Goal: Book appointment/travel/reservation

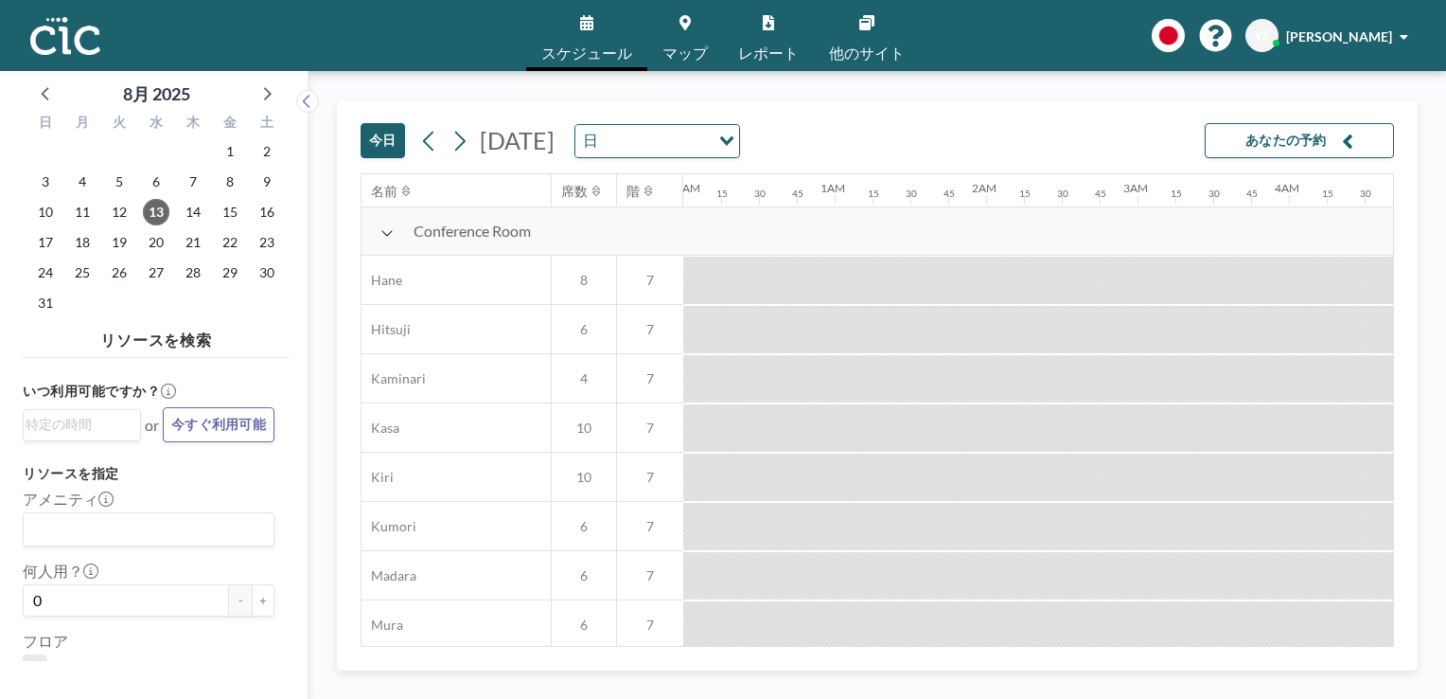
scroll to position [0, 2916]
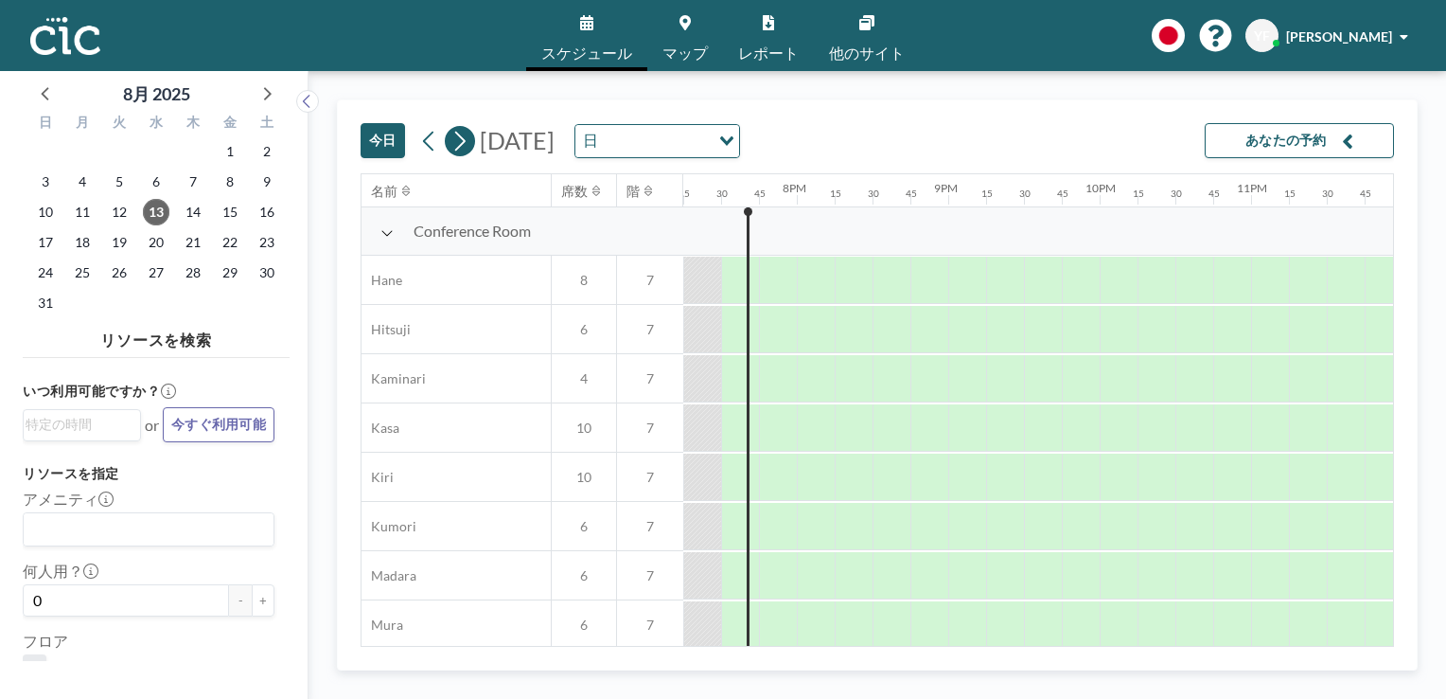
click at [466, 140] on icon at bounding box center [460, 141] width 18 height 28
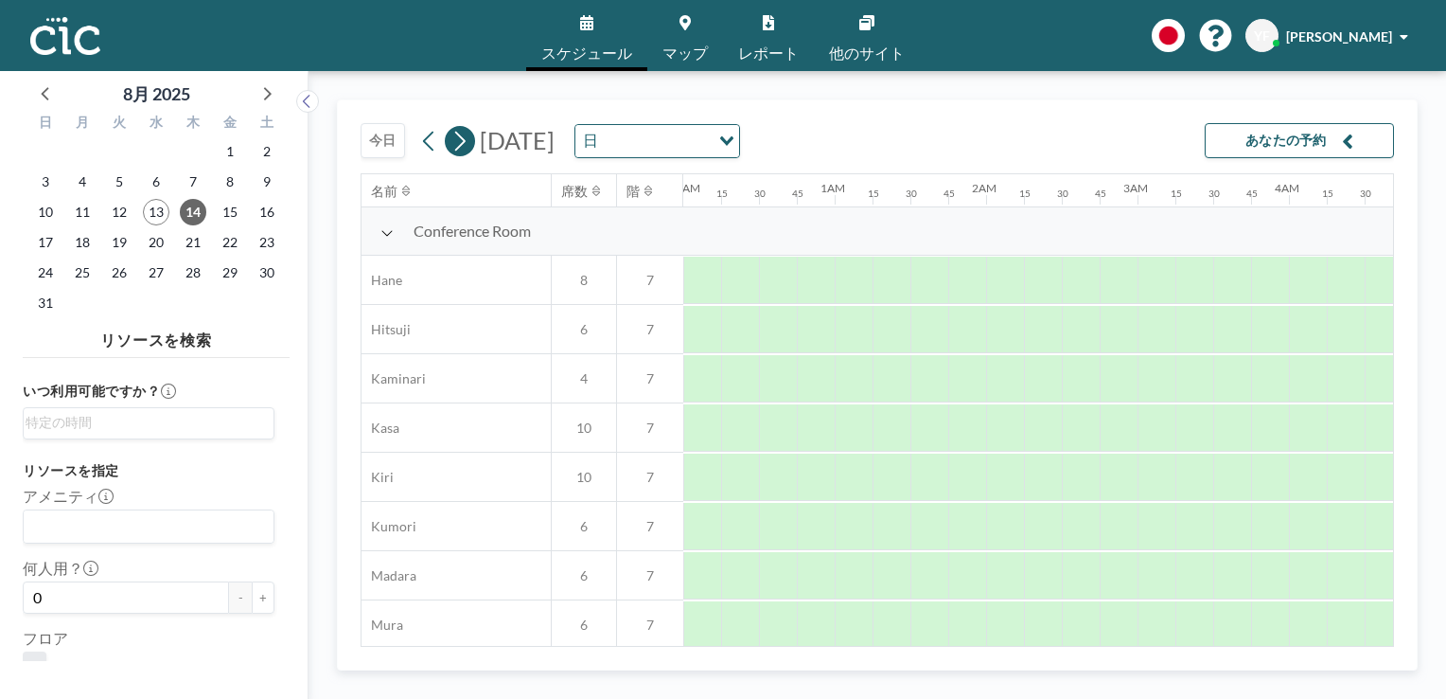
scroll to position [0, 1250]
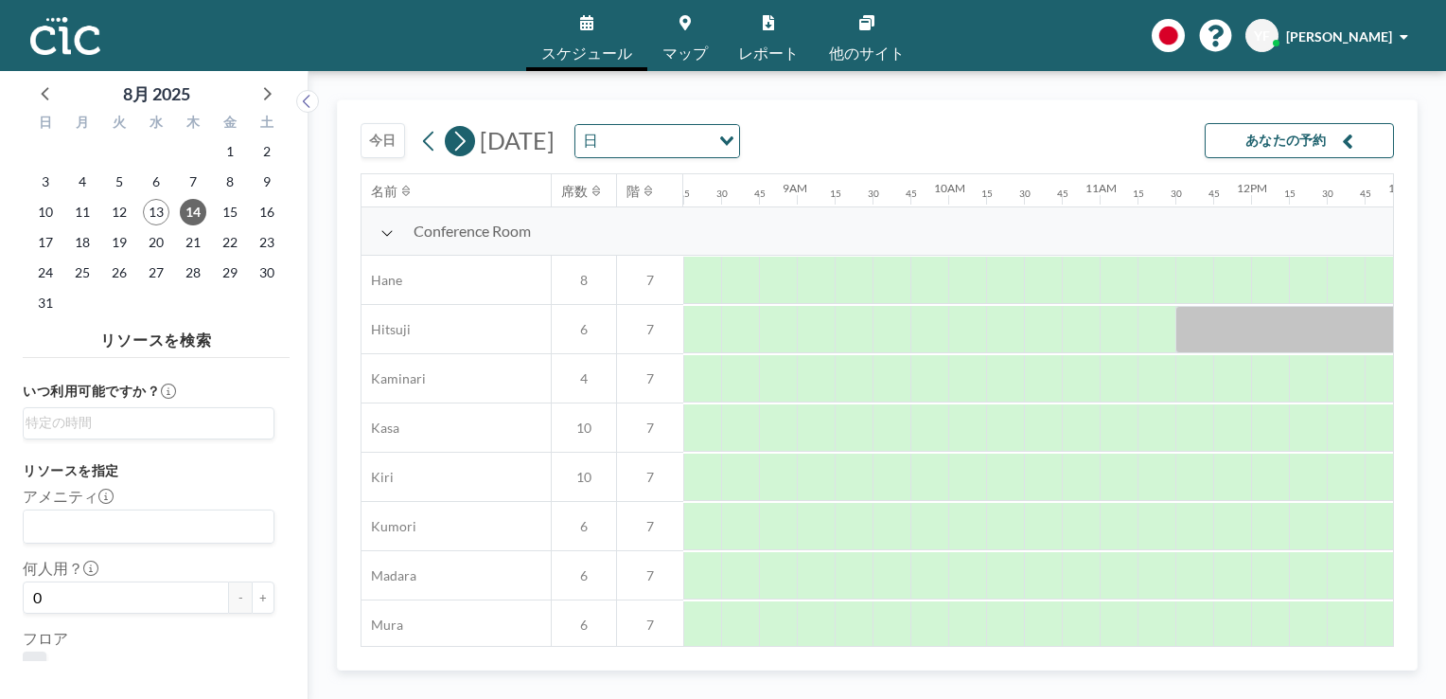
click at [465, 136] on icon at bounding box center [460, 141] width 18 height 28
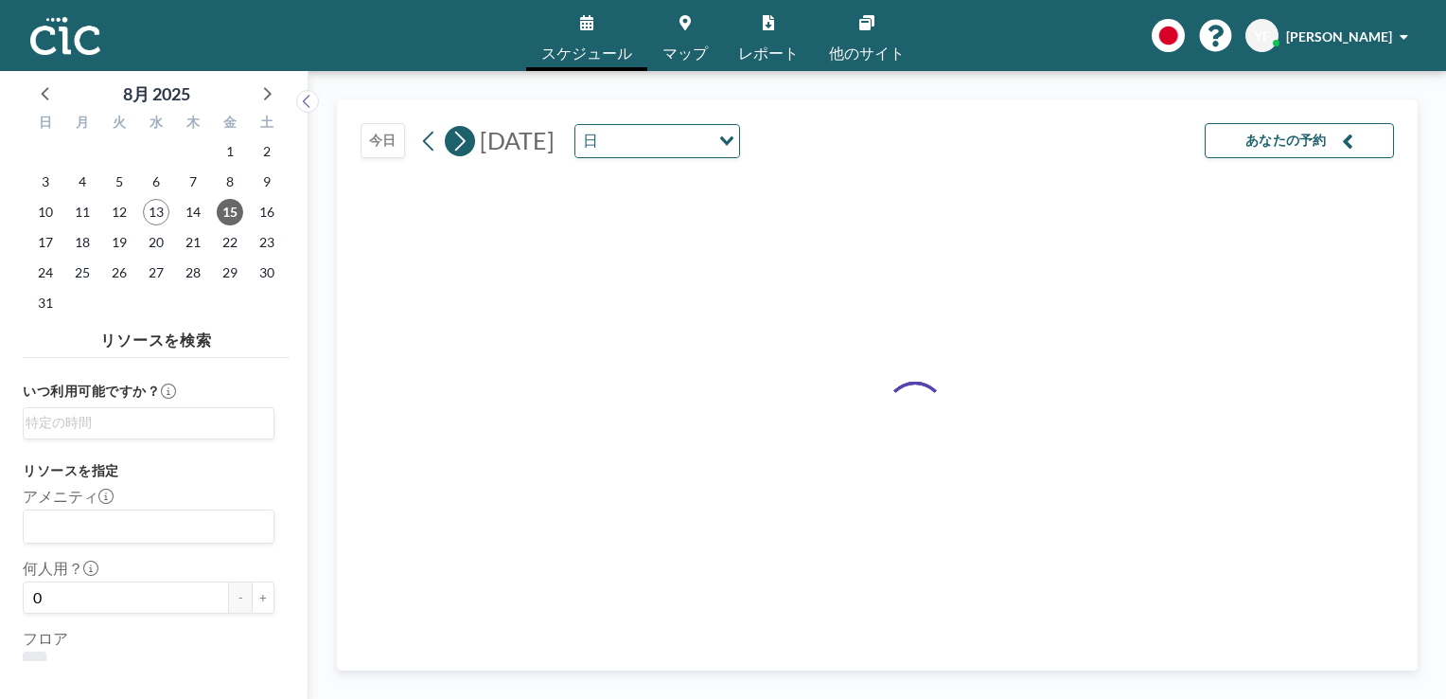
click at [465, 136] on icon at bounding box center [460, 141] width 18 height 28
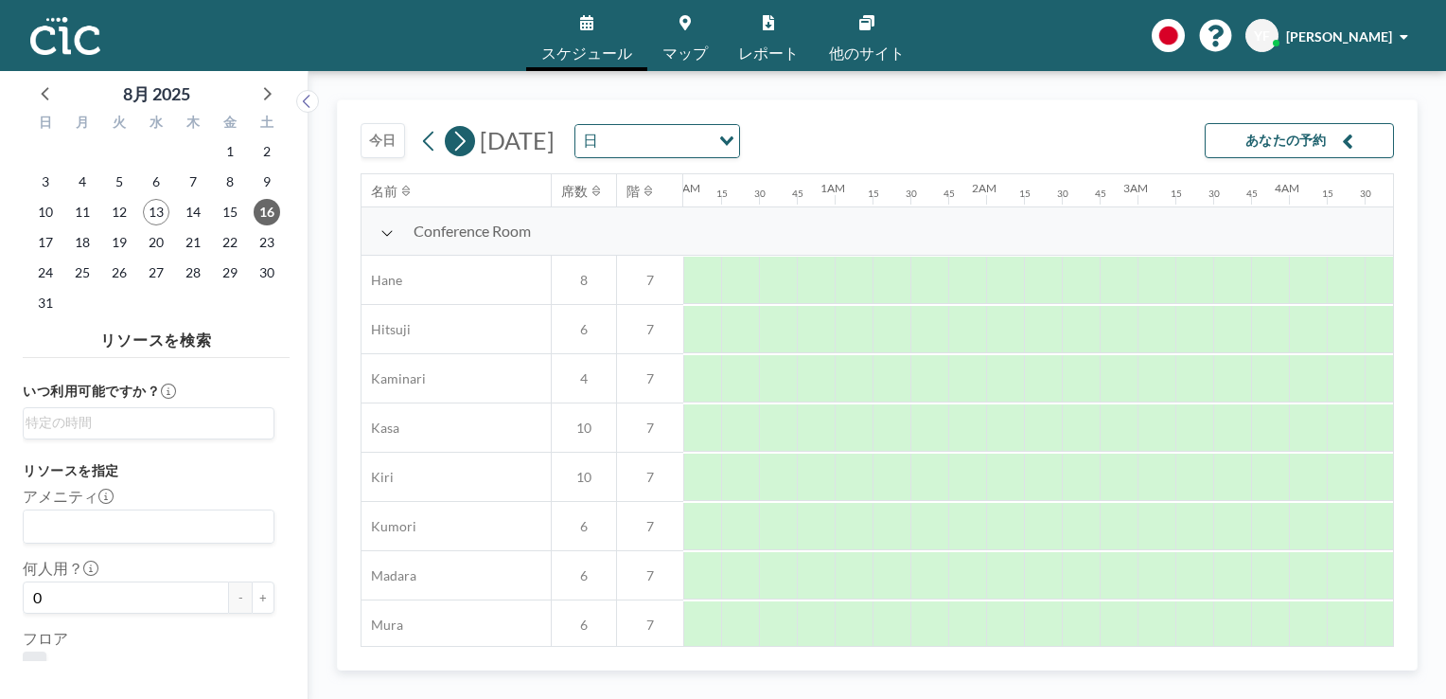
scroll to position [0, 1174]
click at [465, 136] on icon at bounding box center [460, 141] width 18 height 28
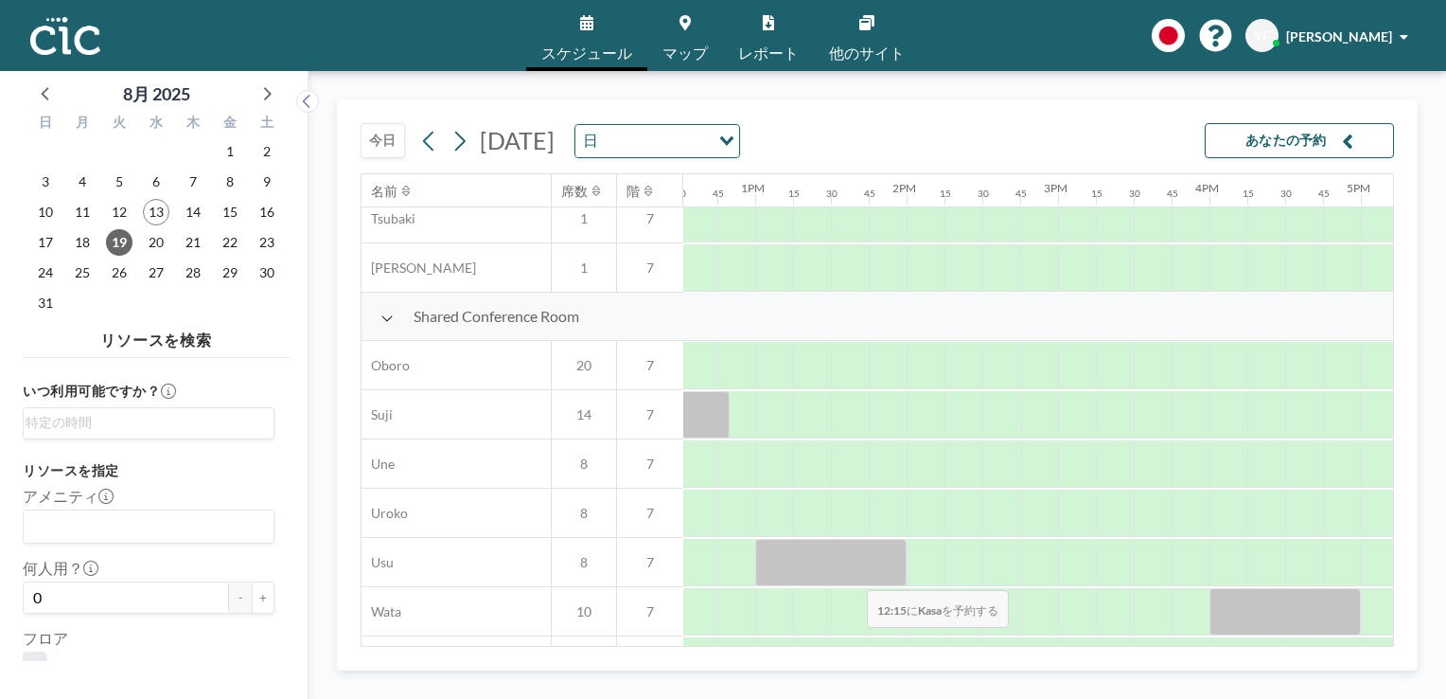
scroll to position [1291, 1903]
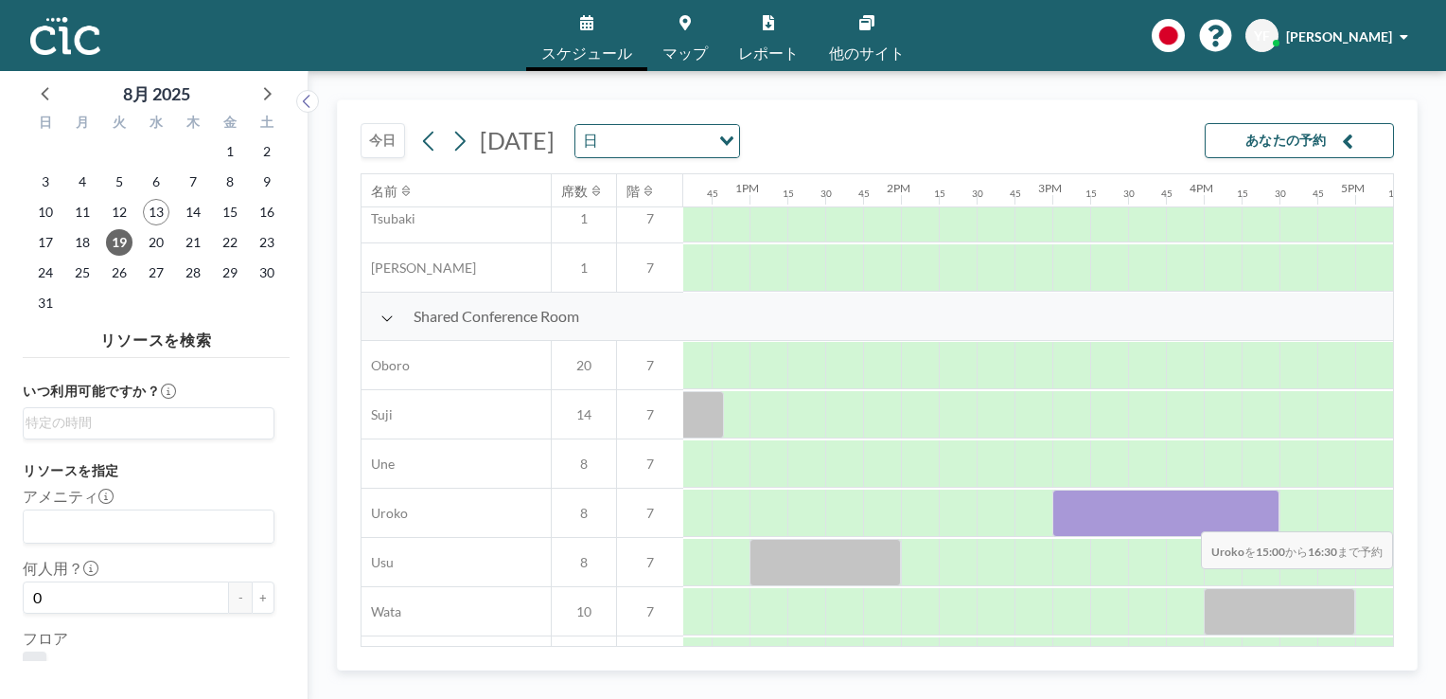
drag, startPoint x: 1061, startPoint y: 506, endPoint x: 1263, endPoint y: 517, distance: 202.0
click at [1263, 517] on div at bounding box center [1166, 512] width 227 height 47
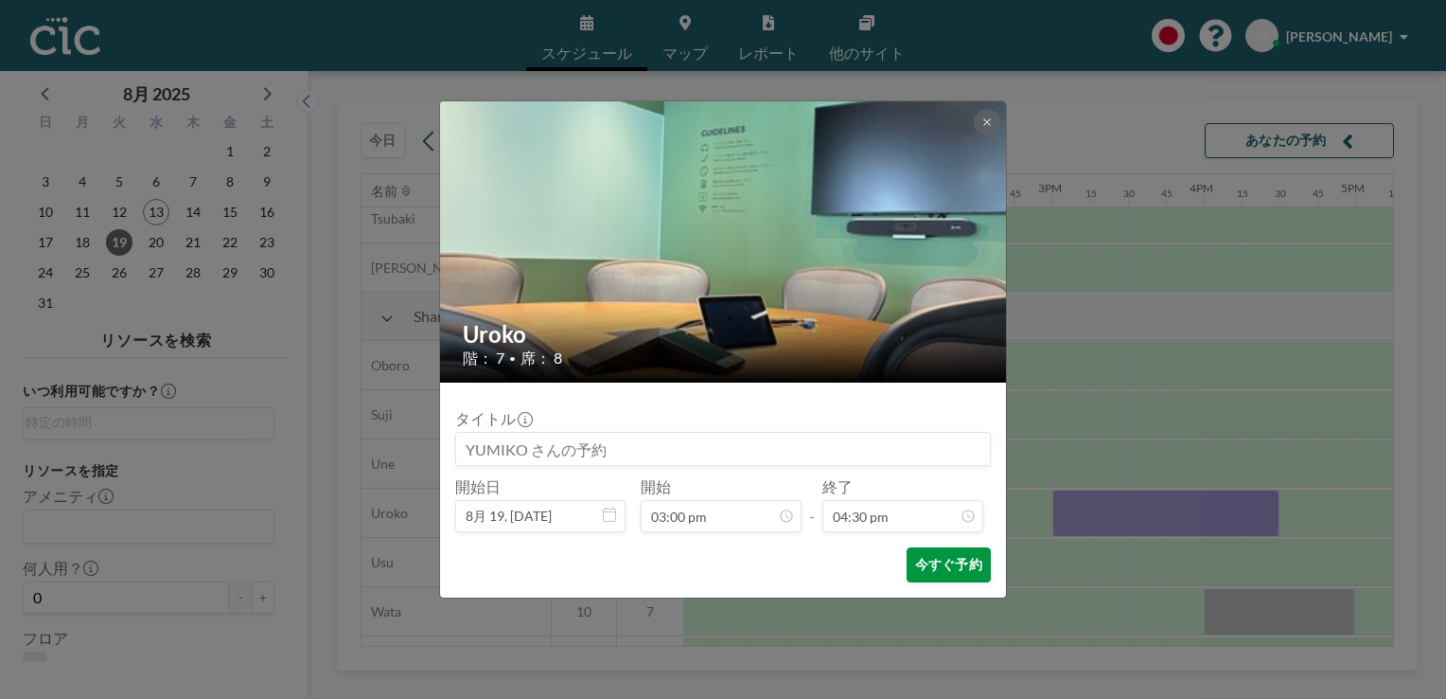
click at [940, 556] on button "今すぐ予約" at bounding box center [949, 564] width 84 height 35
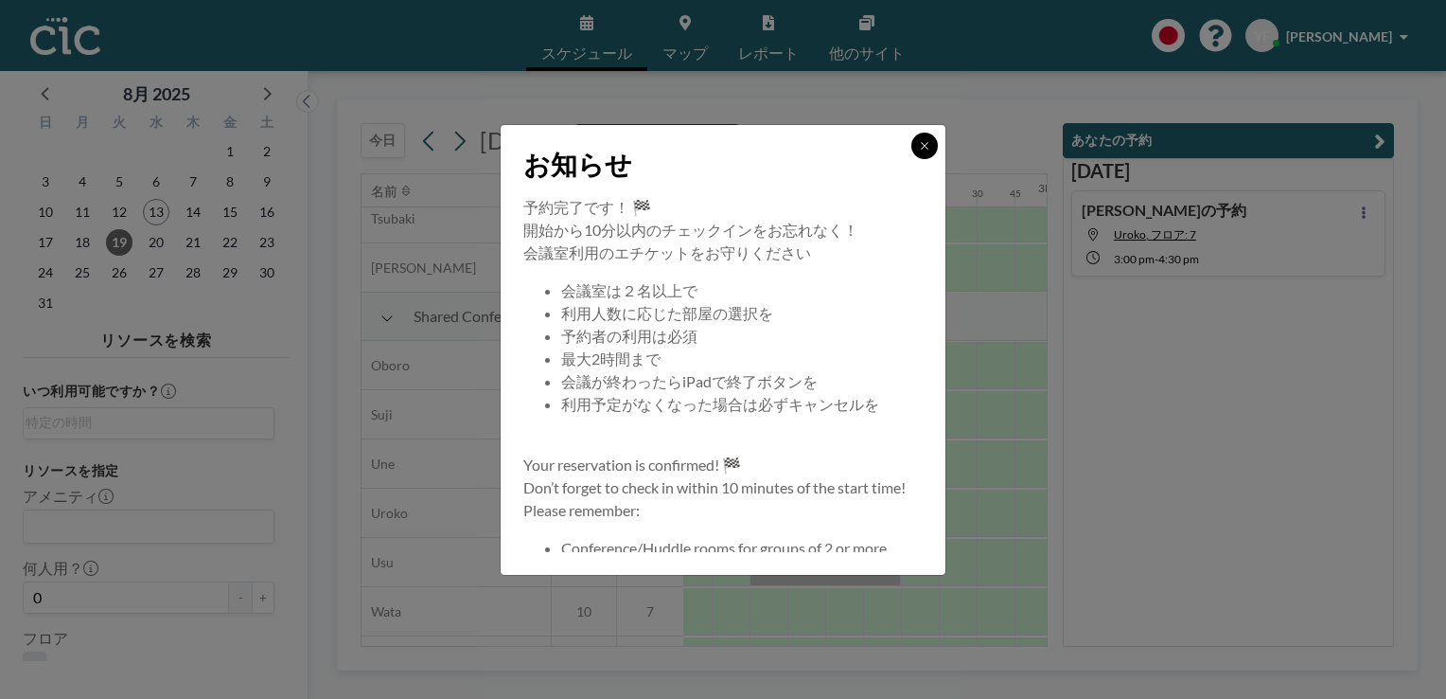
click at [919, 146] on icon at bounding box center [924, 145] width 11 height 11
